Goal: Use online tool/utility: Utilize a website feature to perform a specific function

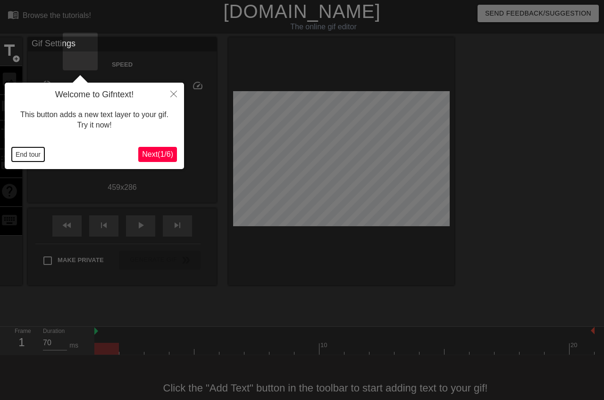
click at [31, 152] on button "End tour" at bounding box center [28, 154] width 33 height 14
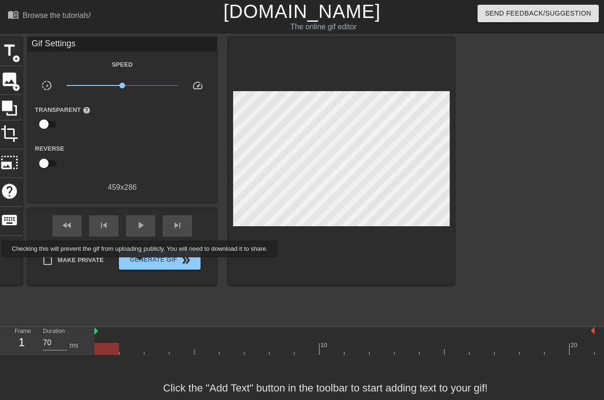
click at [104, 258] on span "Make Private" at bounding box center [81, 259] width 46 height 9
click at [58, 258] on input "Make Private" at bounding box center [48, 261] width 20 height 20
checkbox input "true"
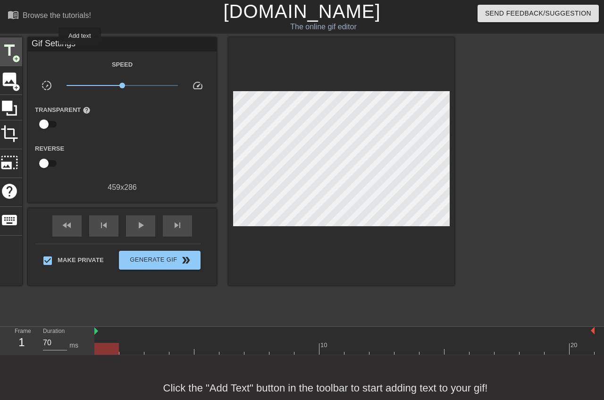
click at [18, 51] on span "title" at bounding box center [9, 51] width 18 height 18
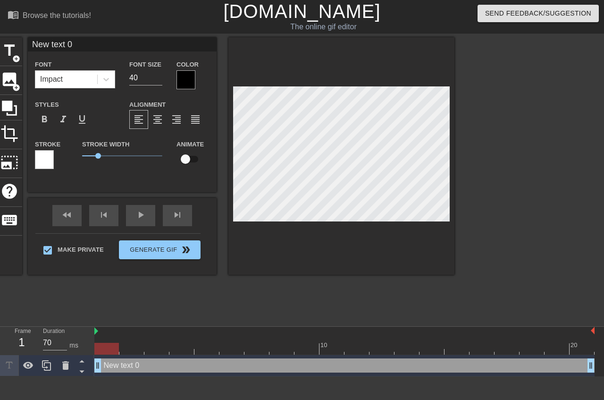
click at [195, 78] on div at bounding box center [186, 79] width 19 height 19
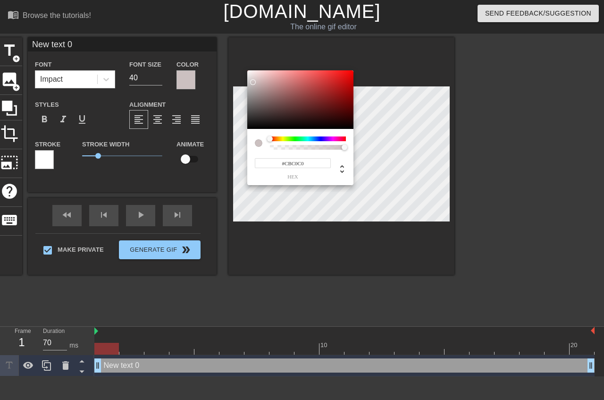
type input "#FFFFFF"
drag, startPoint x: 263, startPoint y: 85, endPoint x: 262, endPoint y: 70, distance: 15.6
click at [247, 70] on div at bounding box center [300, 99] width 106 height 59
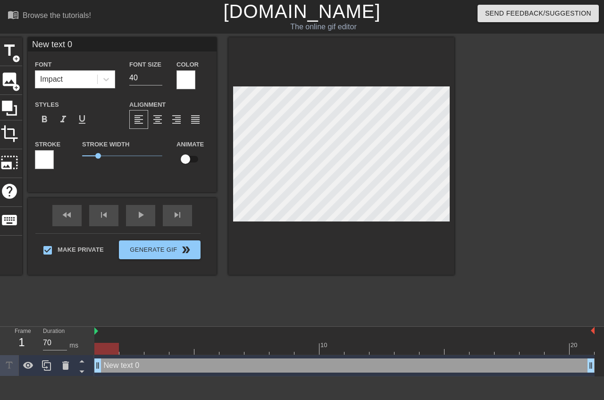
click at [54, 159] on div at bounding box center [44, 159] width 19 height 19
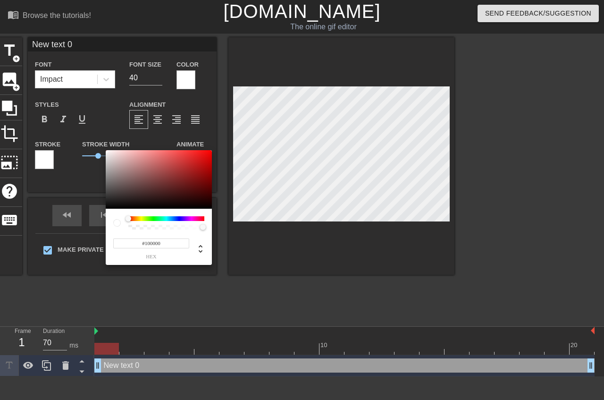
type input "#000000"
drag, startPoint x: 254, startPoint y: 218, endPoint x: 279, endPoint y: 235, distance: 30.0
click at [212, 209] on div at bounding box center [159, 179] width 106 height 59
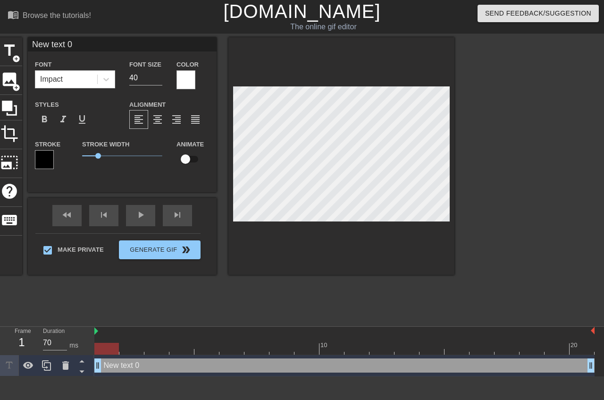
scroll to position [0, 1]
type input "P"
type textarea "P"
type input "Pi"
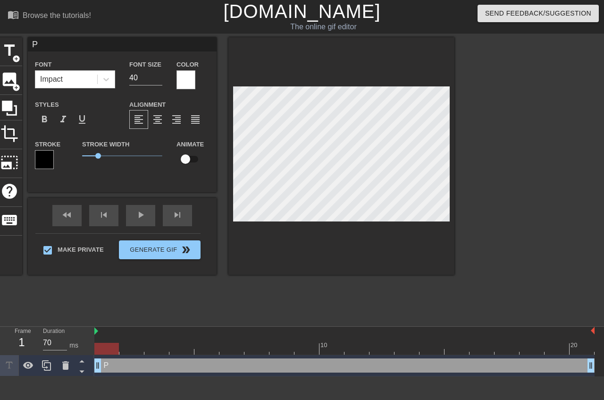
type textarea "Pi"
type input "Pic"
type textarea "Pic"
type input "Pict"
type textarea "Pict"
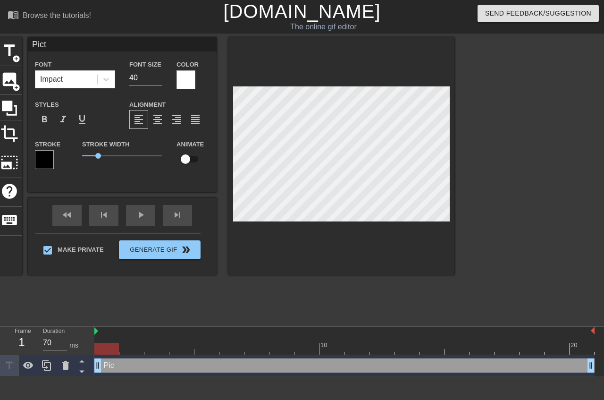
type input "Pictu"
type textarea "Pictu"
type input "Pictur"
type textarea "Pictur"
type input "Picture"
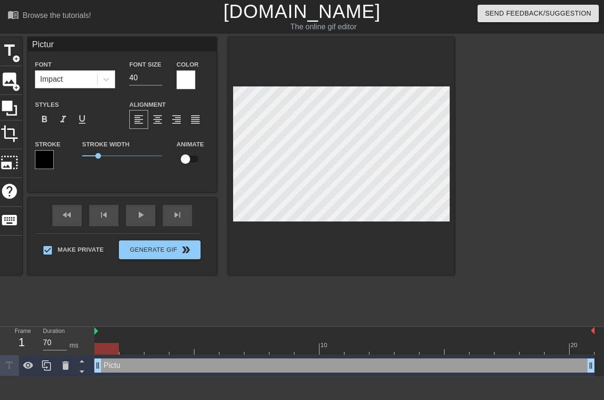
type textarea "Picture"
type input "Pictured"
type textarea "Pictured"
type input "Pictured:"
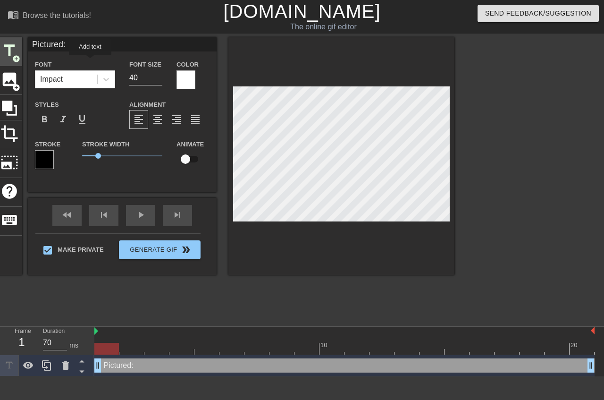
type textarea "Pictured:"
click at [18, 55] on span "title" at bounding box center [9, 51] width 18 height 18
type input "New text 1"
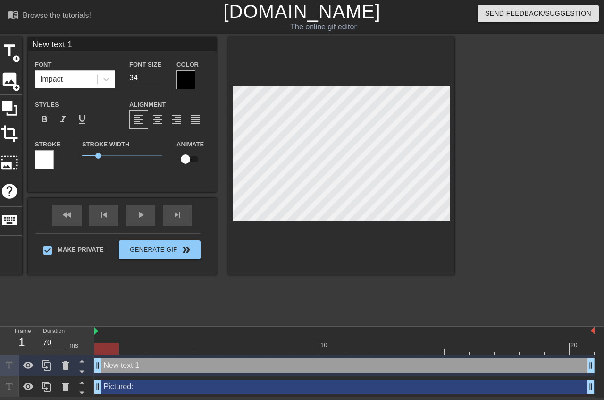
type input "34"
click at [162, 80] on input "34" at bounding box center [145, 77] width 33 height 15
click at [195, 82] on div at bounding box center [186, 79] width 19 height 19
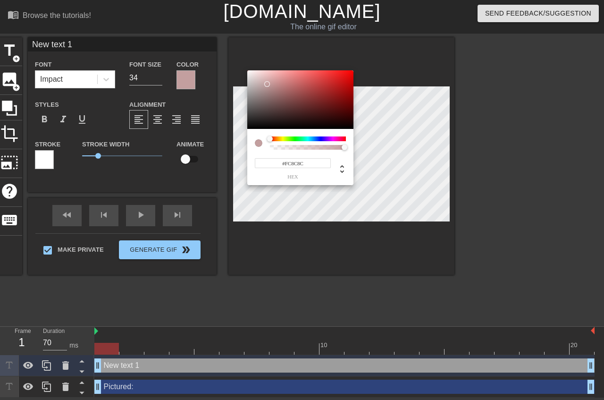
type input "#FFFFFF"
drag, startPoint x: 267, startPoint y: 84, endPoint x: 292, endPoint y: 93, distance: 27.2
click at [247, 70] on div at bounding box center [300, 99] width 106 height 59
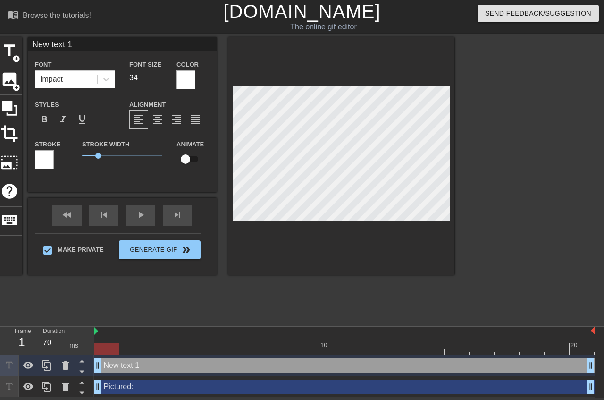
click at [54, 160] on div at bounding box center [44, 159] width 19 height 19
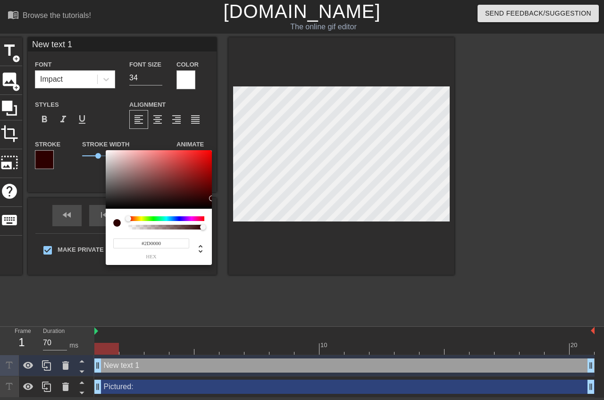
type input "#000000"
drag, startPoint x: 211, startPoint y: 191, endPoint x: 406, endPoint y: 188, distance: 194.5
click at [212, 209] on div at bounding box center [159, 179] width 106 height 59
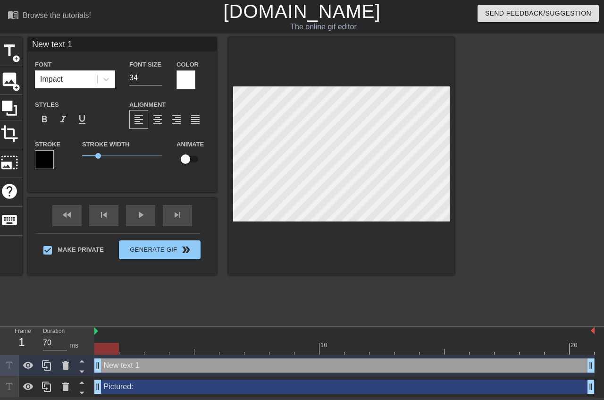
type input "Pictured:"
type input "40"
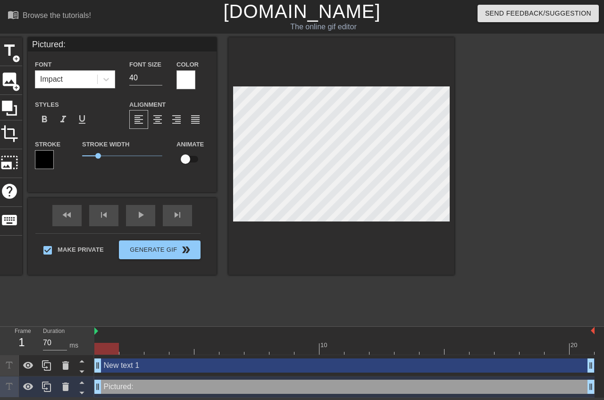
type input "New text 1"
type input "34"
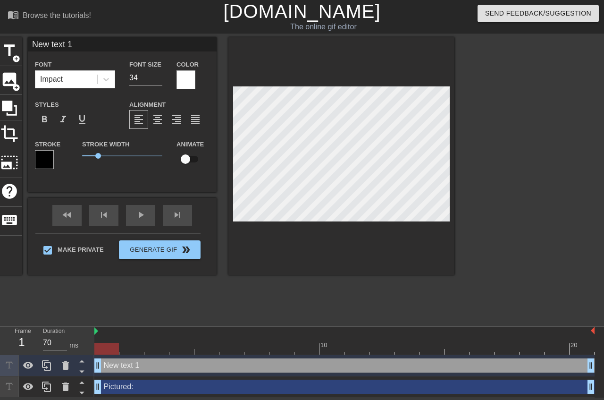
type input "T"
type textarea "T"
type input "Th"
type textarea "Th"
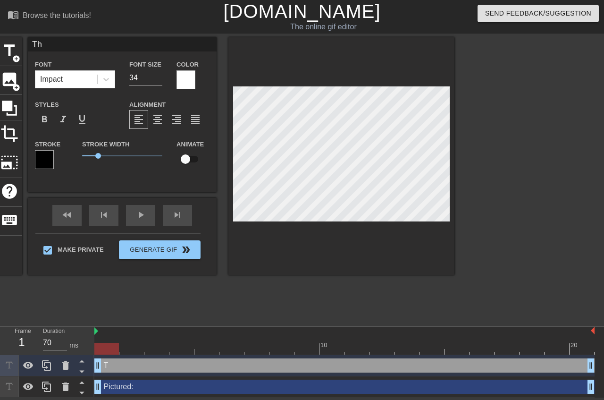
type input "The"
type textarea "The"
type input "The"
type textarea "The"
type input "The m"
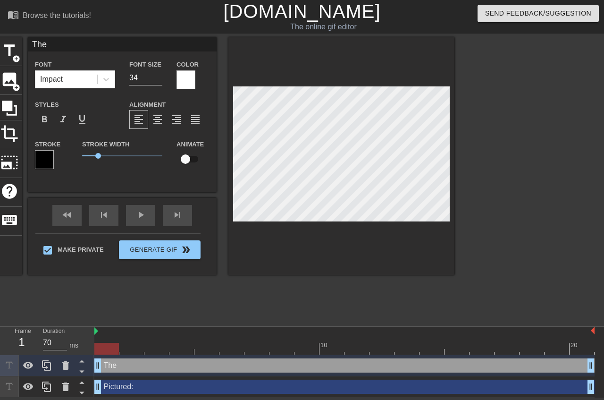
type textarea "The m"
type input "The mo"
type textarea "The mo"
type input "The mom"
type textarea "The mom"
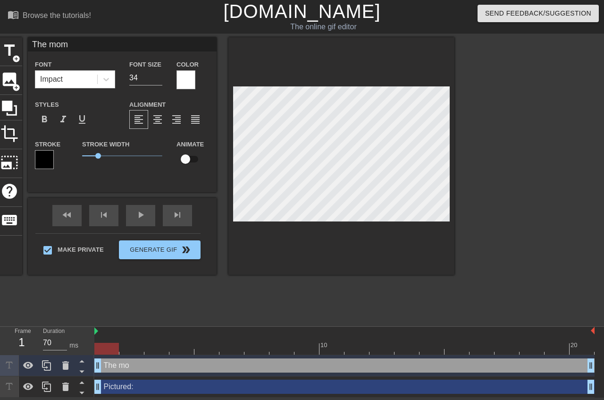
type input "The mome"
type textarea "The mome"
type input "The momen"
type textarea "The momen"
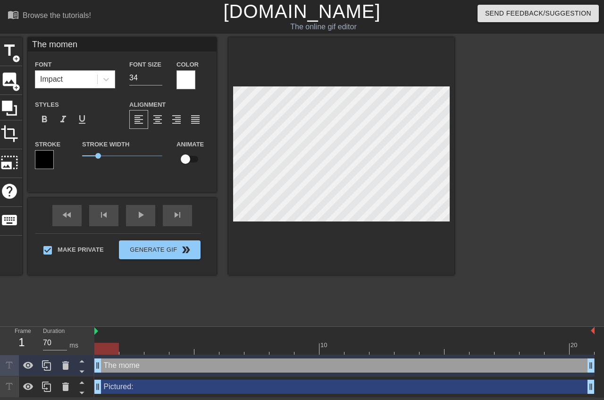
type input "The moment"
type textarea "The moment"
type input "The moment"
type textarea "The moment"
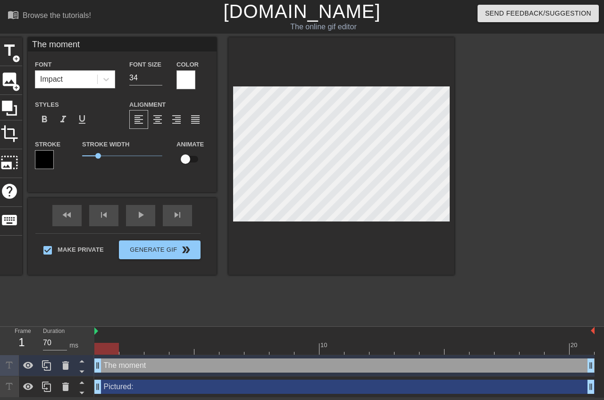
type input "The momentM"
type textarea "The moment M"
type input "The momentMe"
type textarea "The moment Me"
type input "The momentMel"
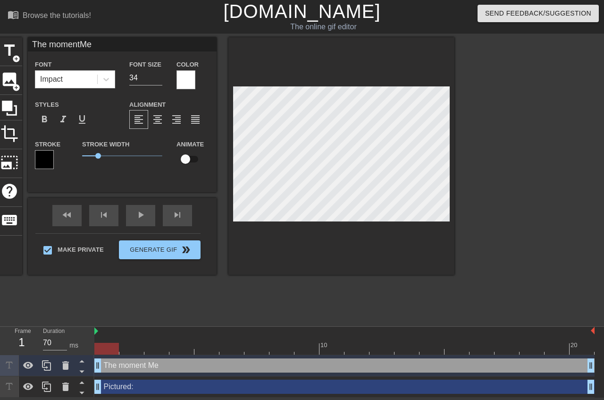
type textarea "The moment [PERSON_NAME]"
type input "The momentMela"
type textarea "The moment [PERSON_NAME]"
type input "The momentMelan"
type textarea "The moment [PERSON_NAME]"
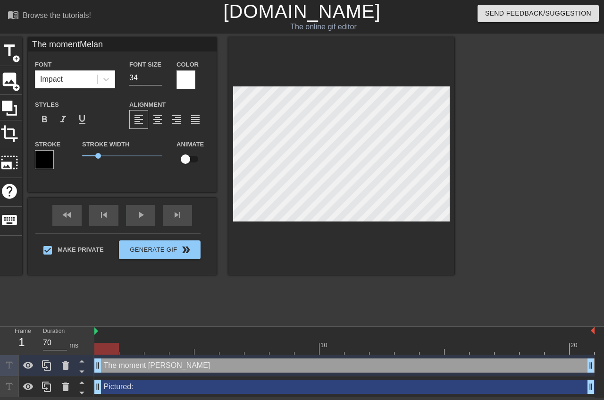
type input "The momentMelani"
type textarea "The moment [PERSON_NAME]"
type input "The momentMelania"
type textarea "The moment [PERSON_NAME]"
type input "The momentMelania"
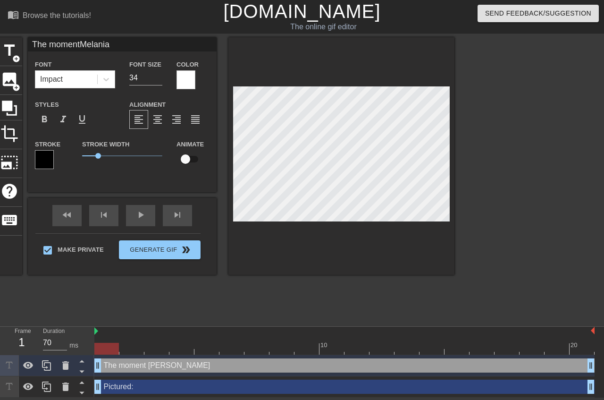
type textarea "The moment [PERSON_NAME]"
type input "The momentMelania n"
type textarea "The moment [PERSON_NAME] n"
type input "The momentMelania"
type textarea "The moment [PERSON_NAME]"
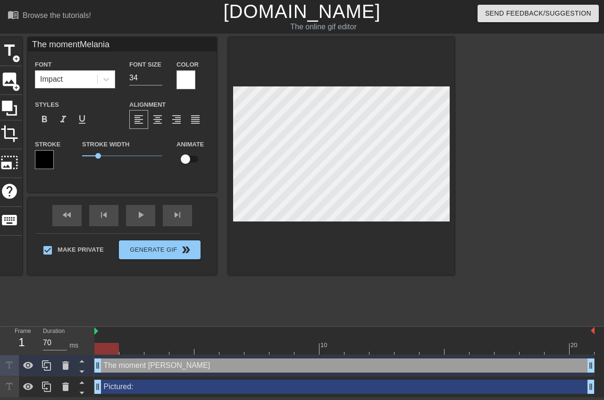
type input "The momentMelania k"
type textarea "The moment [PERSON_NAME]"
type input "The momentMelania kn"
type textarea "The moment [PERSON_NAME]"
type input "The momentMelania kne"
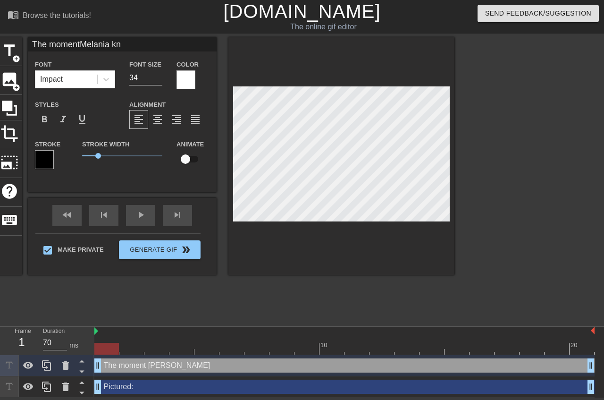
type textarea "The moment [PERSON_NAME]"
type input "The momentMelania knew"
type textarea "The moment [PERSON_NAME] knew"
type input "The momentMelania knew"
type textarea "The moment [PERSON_NAME] knew"
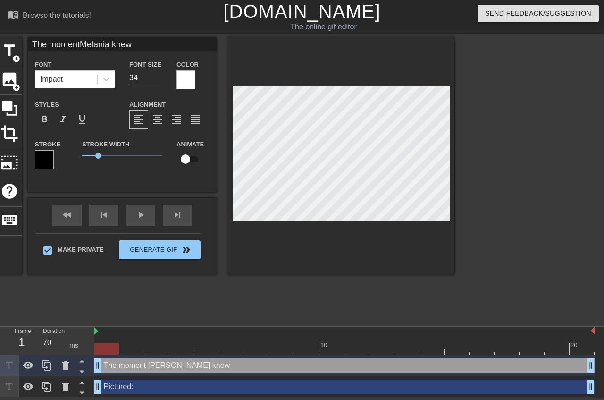
scroll to position [1, 1]
type input "The momentMelania knews"
type textarea "The moment [PERSON_NAME] knew s"
type input "The momentMelania knewsh"
type textarea "The moment [PERSON_NAME] knew sh"
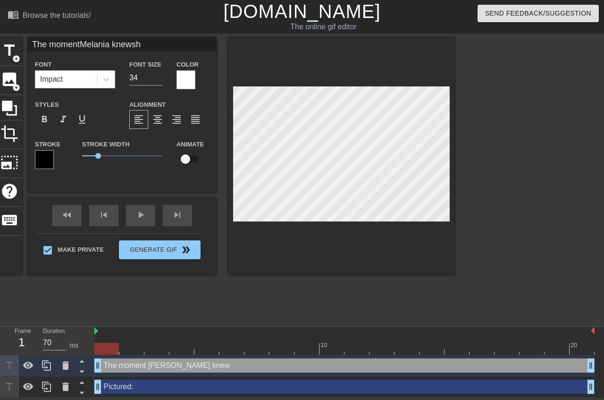
type input "The momentMelania knewshe"
type textarea "The moment [PERSON_NAME] knew she"
type input "The momentMelania knewshe"
type textarea "The moment [PERSON_NAME] knew she"
type input "The momentMelania knewshe w"
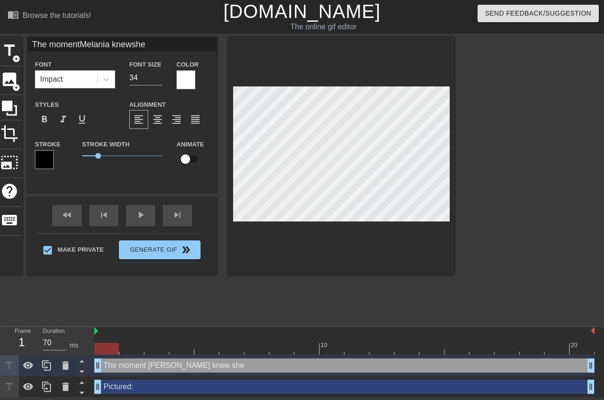
type textarea "The moment [PERSON_NAME] knew she w"
type input "The momentMelania knewshe wa"
type textarea "The moment [PERSON_NAME] knew she wa"
type input "The momentMelania knewshe was"
type textarea "The moment [PERSON_NAME] knew she was"
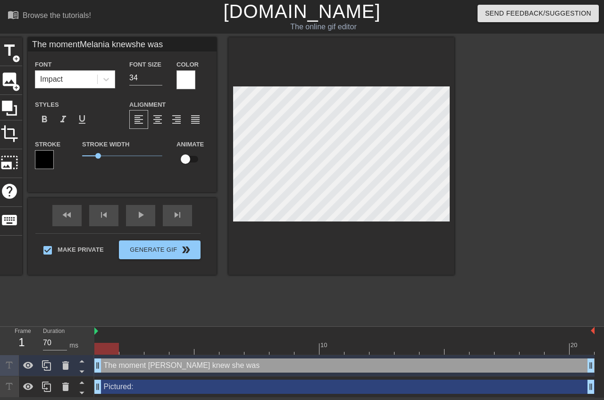
type input "The momentMelania knewshe was"
type textarea "The moment [PERSON_NAME] knew she was"
type input "The momentMelania knewshe was g"
type textarea "The moment [PERSON_NAME] knew she was g"
type input "The momentMelania knewshe was go"
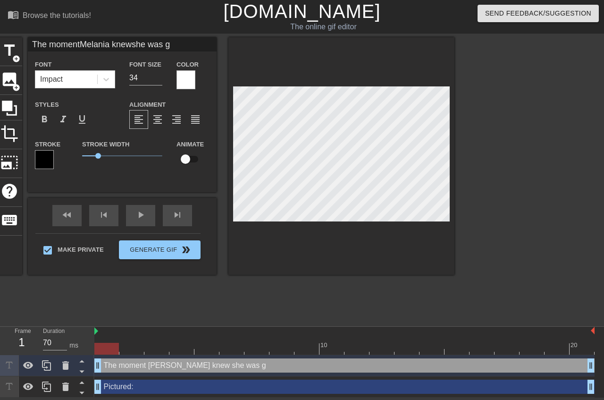
type textarea "The moment [PERSON_NAME] knew she was go"
type input "The momentMelania knewshe was goi"
type textarea "The moment [PERSON_NAME] knew she was goi"
type input "The momentMelania knewshe was goin"
type textarea "The moment [PERSON_NAME] knew she was goin"
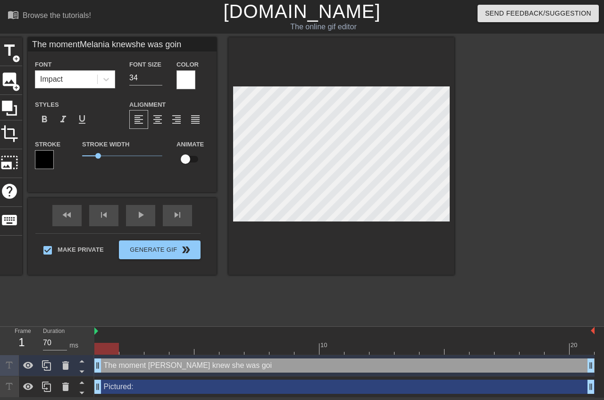
type input "The momentMelania knewshe was going"
type textarea "The moment [PERSON_NAME] knew she was going"
type input "The momentMelania knewshe was going"
type textarea "The moment [PERSON_NAME] knew she was going"
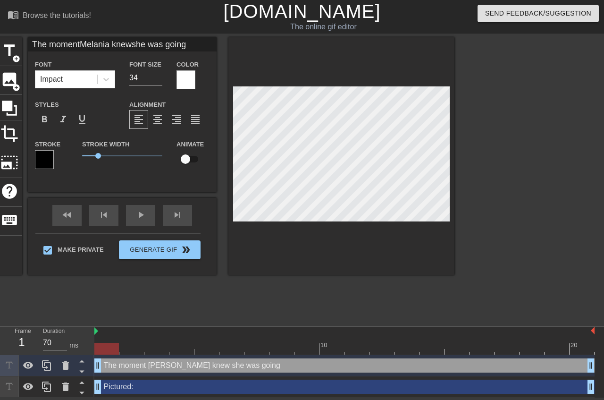
type input "The momentMelania knewshe was goingt"
type textarea "The moment [PERSON_NAME] knew she was going t"
type input "The momentMelania knewshe was goingto"
type textarea "The moment [PERSON_NAME] knew she was going to"
type input "The momentMelania knewshe was goingto"
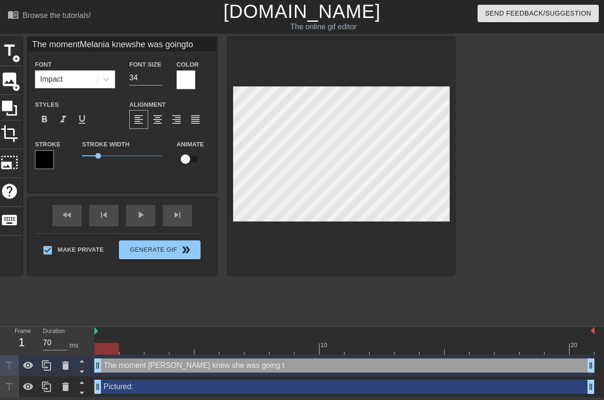
type textarea "The moment [PERSON_NAME] knew she was going to"
type input "The momentMelania knewshe was goingto m"
type textarea "The moment [PERSON_NAME] knew she was going to m"
type input "The momentMelania knewshe was goingto ma"
type textarea "The moment [PERSON_NAME] knew she was going to ma"
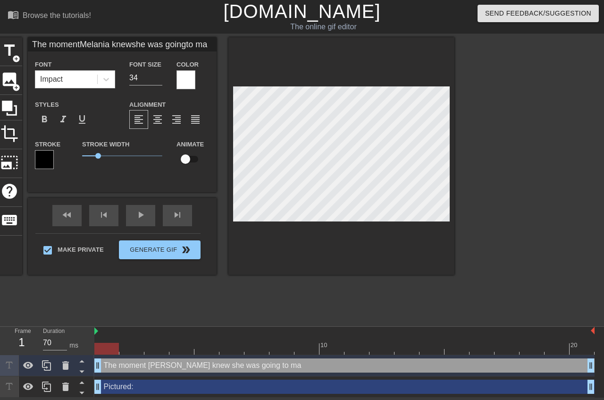
type input "The momentMelania knewshe was goingto mar"
type textarea "The moment [PERSON_NAME] knew she was going to mar"
type input "The momentMelania knewshe was goingto [PERSON_NAME]"
type textarea "The moment [PERSON_NAME] knew she was going to [PERSON_NAME]"
type input "The momentMelania knewshe was goingto marry"
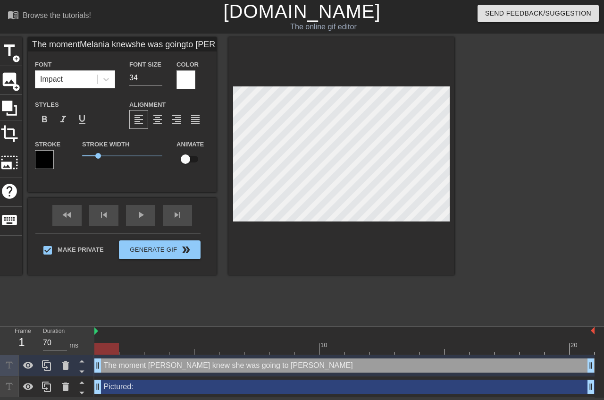
type textarea "The moment [PERSON_NAME] knew she was going to marry"
type input "The momentMelania knewshe was goingto marry"
type textarea "The moment [PERSON_NAME] knew she was going to marry"
type input "The momentMelania knewshe was goingto marry D"
type textarea "The moment [PERSON_NAME] knew she was going to marry D"
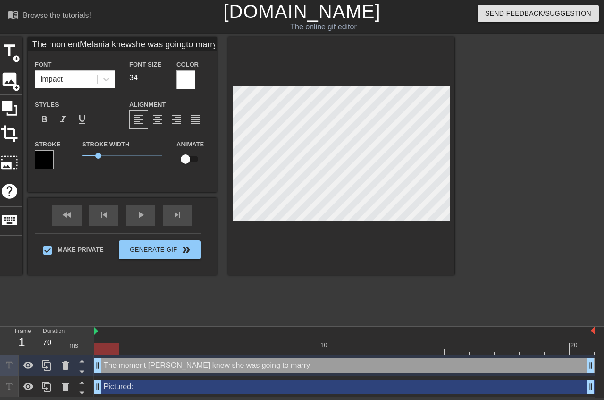
type input "The momentMelania knewshe was goingto marry [PERSON_NAME]"
type textarea "The moment [PERSON_NAME] knew she was going to marry [PERSON_NAME]"
type input "The momentMelania knewshe was goingto marry [PERSON_NAME]"
type textarea "The moment [PERSON_NAME] knew she was going to marry [PERSON_NAME]"
type input "The momentMelania knewshe was goingto marry [PERSON_NAME]"
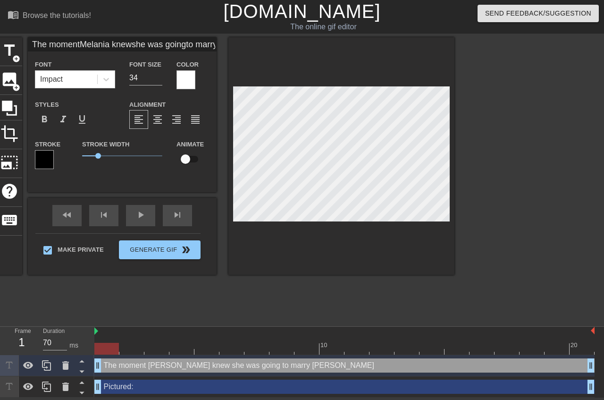
type textarea "The moment [PERSON_NAME] knew she was going to marry [PERSON_NAME]"
type input "The momentMelania knewshe was goingto marry [PERSON_NAME]"
type textarea "The moment [PERSON_NAME] knew she was going to marry [PERSON_NAME]"
type input "The momentMelania knewshe was goingto marry [PERSON_NAME]"
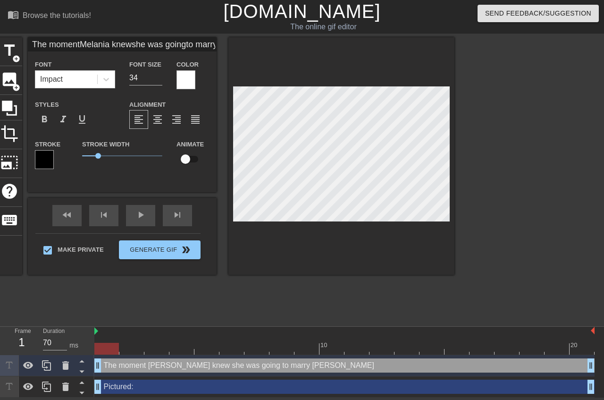
type textarea "The moment [PERSON_NAME] knew she was going to marry [PERSON_NAME]"
click at [162, 82] on input "34" at bounding box center [145, 77] width 33 height 15
type input "The momentMelania knewshe was goingto marry [PERSON_NAME]"
type input "33"
type input "The momentMelania knewshe was goingto marry [PERSON_NAME]"
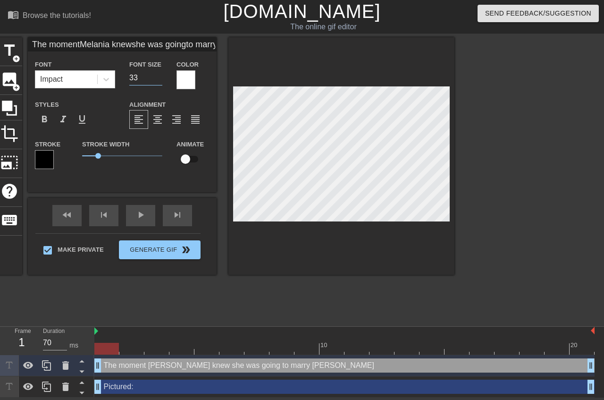
type input "32"
type input "The momentMelania knewshe was goingto marry [PERSON_NAME]"
type input "31"
type input "The momentMelania knewshe was goingto marry [PERSON_NAME]"
type input "30"
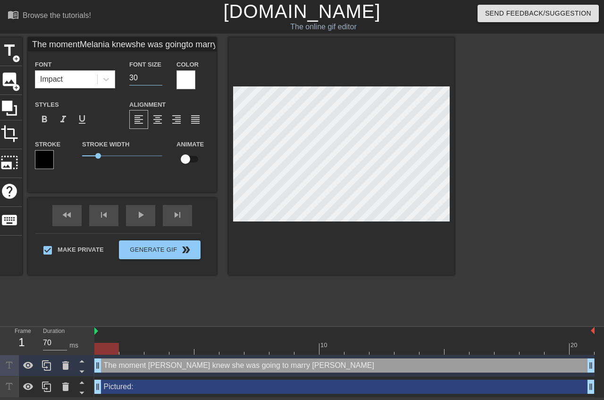
type input "The momentMelania knewshe was goingto marry [PERSON_NAME]"
type input "29"
type input "The momentMelania knewshe was goingto marry [PERSON_NAME]"
type input "28"
type input "The momentMelania knewshe was goingto marry [PERSON_NAME]"
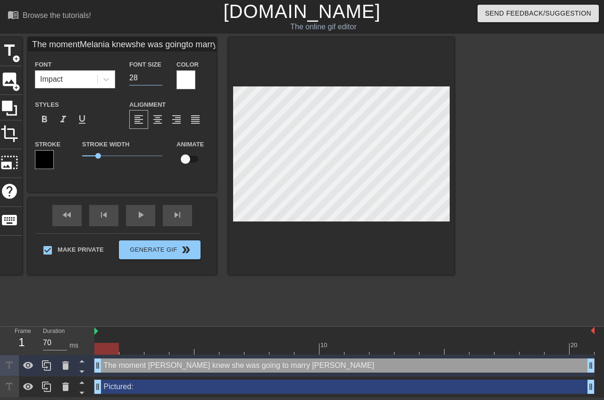
type input "27"
type input "The momentMelania knewshe was goingto marry [PERSON_NAME]"
type input "26"
click at [162, 79] on input "26" at bounding box center [145, 77] width 33 height 15
click at [195, 84] on div at bounding box center [186, 79] width 19 height 19
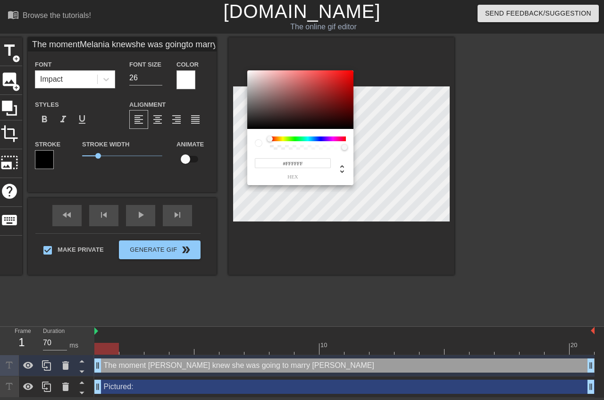
type input "The momentMelania knewshe was goingto marry [PERSON_NAME]"
type input "#B68787"
type input "The momentMelania knewshe was goingto marry [PERSON_NAME]"
type input "#B88585"
type input "The momentMelania knewshe was goingto marry [PERSON_NAME]"
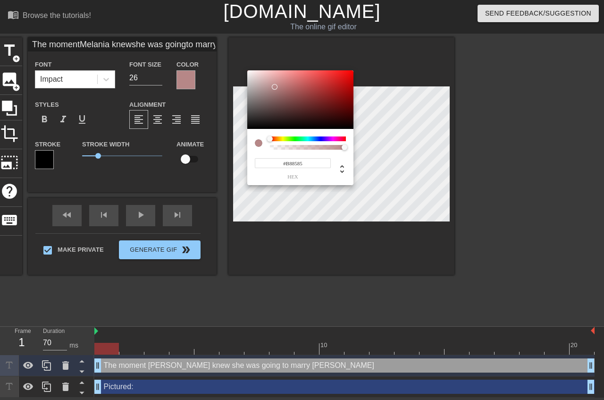
type input "#E06C6C"
type input "The momentMelania knewshe was goingto marry [PERSON_NAME]"
type input "#FF1C1C"
type input "The momentMelania knewshe was goingto marry [PERSON_NAME]"
type input "#FF0000"
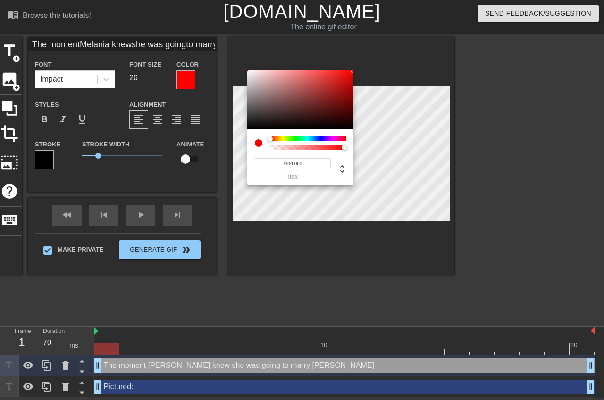
type input "The momentMelania knewshe was goingto marry [PERSON_NAME]"
type input "#FC0000"
type input "The momentMelania knewshe was goingto marry [PERSON_NAME]"
type input "#EA0000"
type input "The momentMelania knewshe was goingto marry [PERSON_NAME]"
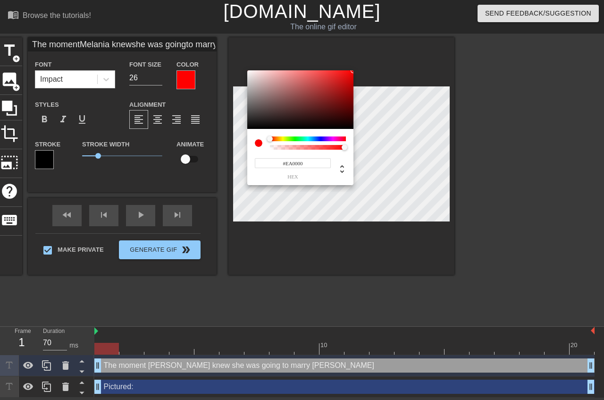
type input "#D91010"
type input "The momentMelania knewshe was goingto marry [PERSON_NAME]"
type input "#D51818"
type input "The momentMelania knewshe was goingto marry [PERSON_NAME]"
type input "#D71818"
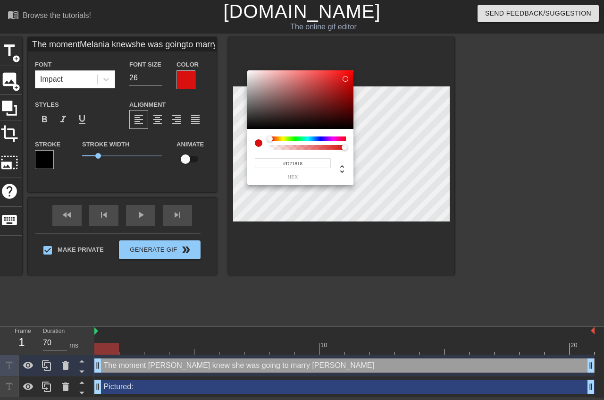
type input "The momentMelania knewshe was goingto marry [PERSON_NAME]"
type input "#E41919"
type input "The momentMelania knewshe was goingto marry [PERSON_NAME]"
type input "#FA0D0D"
type input "The momentMelania knewshe was goingto marry [PERSON_NAME]"
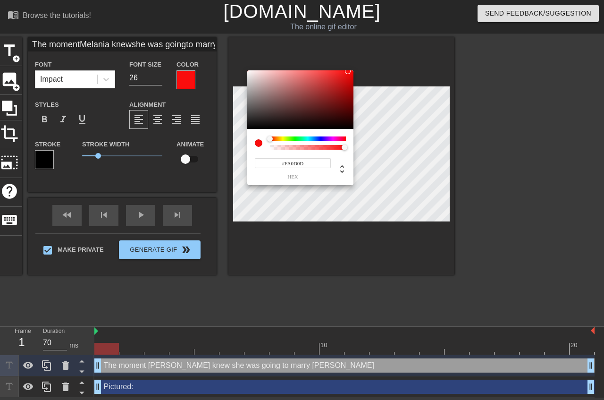
type input "#FF0000"
type input "The momentMelania knewshe was goingto marry [PERSON_NAME]"
type input "#F20404"
type input "The momentMelania knewshe was goingto marry [PERSON_NAME]"
type input "#623535"
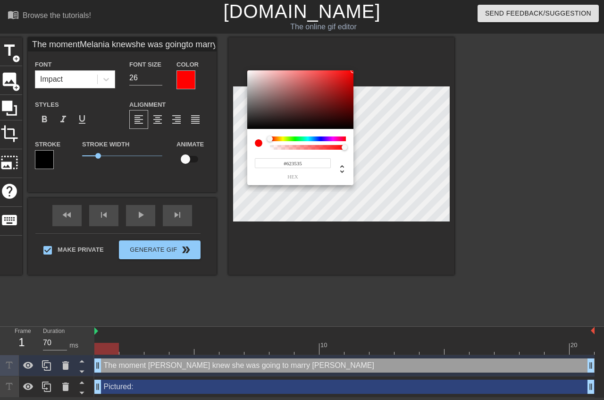
type input "The momentMelania knewshe was goingto marry [PERSON_NAME]"
type input "#433333"
type input "The momentMelania knewshe was goingto marry [PERSON_NAME]"
type input "#6C5C5C"
type input "The momentMelania knewshe was goingto marry [PERSON_NAME]"
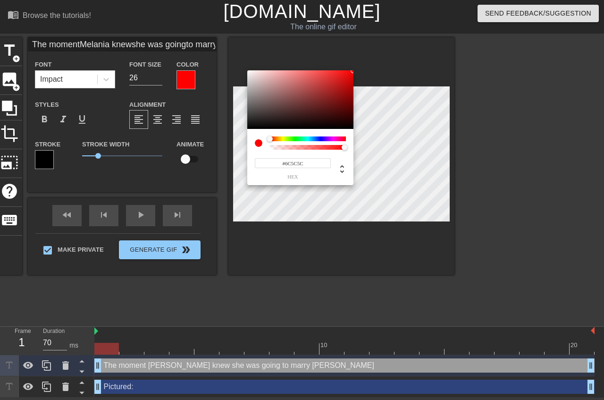
type input "#C3BFBF"
type input "The momentMelania knewshe was goingto marry [PERSON_NAME]"
type input "#FFFFFF"
drag, startPoint x: 276, startPoint y: 86, endPoint x: 224, endPoint y: 41, distance: 68.9
click at [247, 70] on div at bounding box center [300, 99] width 106 height 59
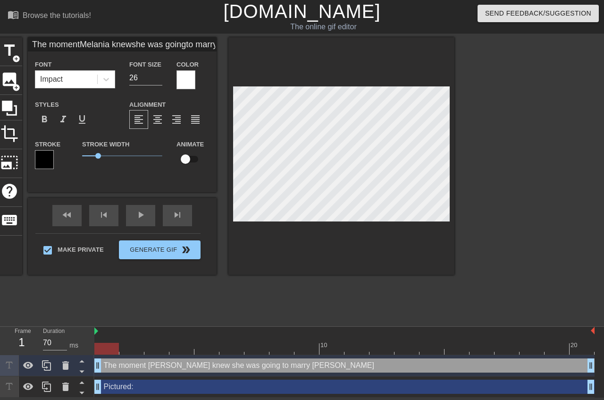
type input "Pictured:"
type input "40"
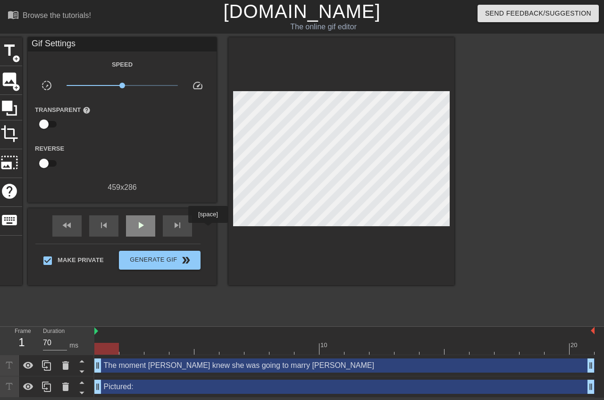
click at [146, 229] on span "play_arrow" at bounding box center [140, 224] width 11 height 11
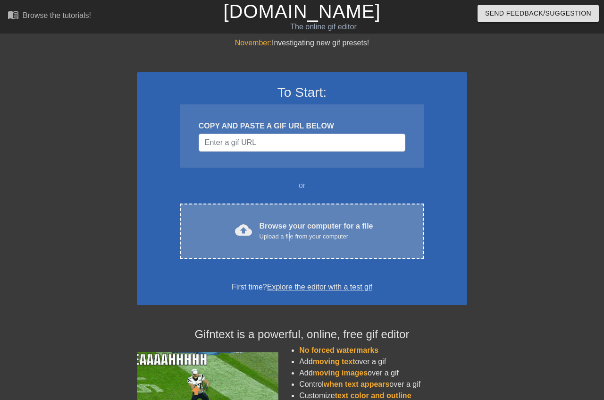
click at [284, 249] on div "cloud_upload Browse your computer for a file Upload a file from your computer C…" at bounding box center [302, 230] width 245 height 55
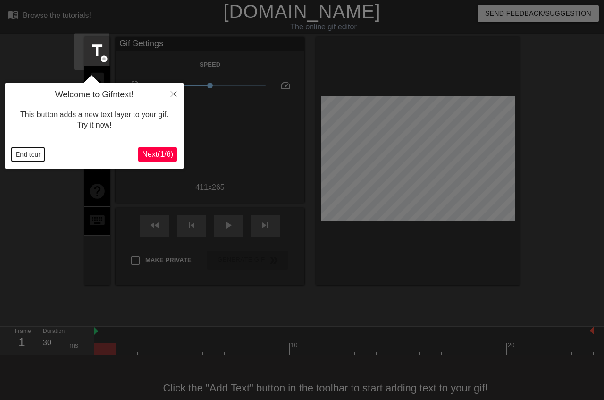
click at [26, 151] on button "End tour" at bounding box center [28, 154] width 33 height 14
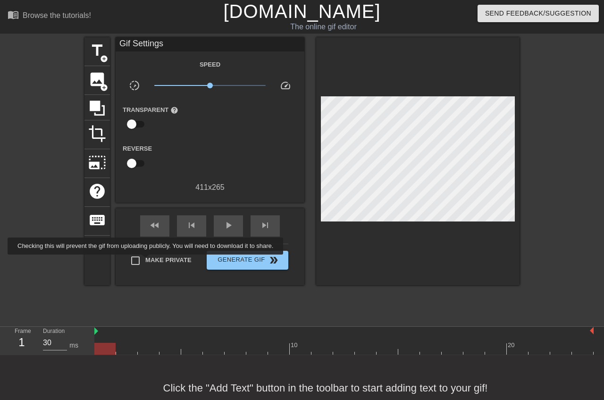
click at [148, 261] on span "Make Private" at bounding box center [168, 259] width 46 height 9
click at [145, 261] on input "Make Private" at bounding box center [136, 261] width 20 height 20
checkbox input "true"
